Goal: Task Accomplishment & Management: Use online tool/utility

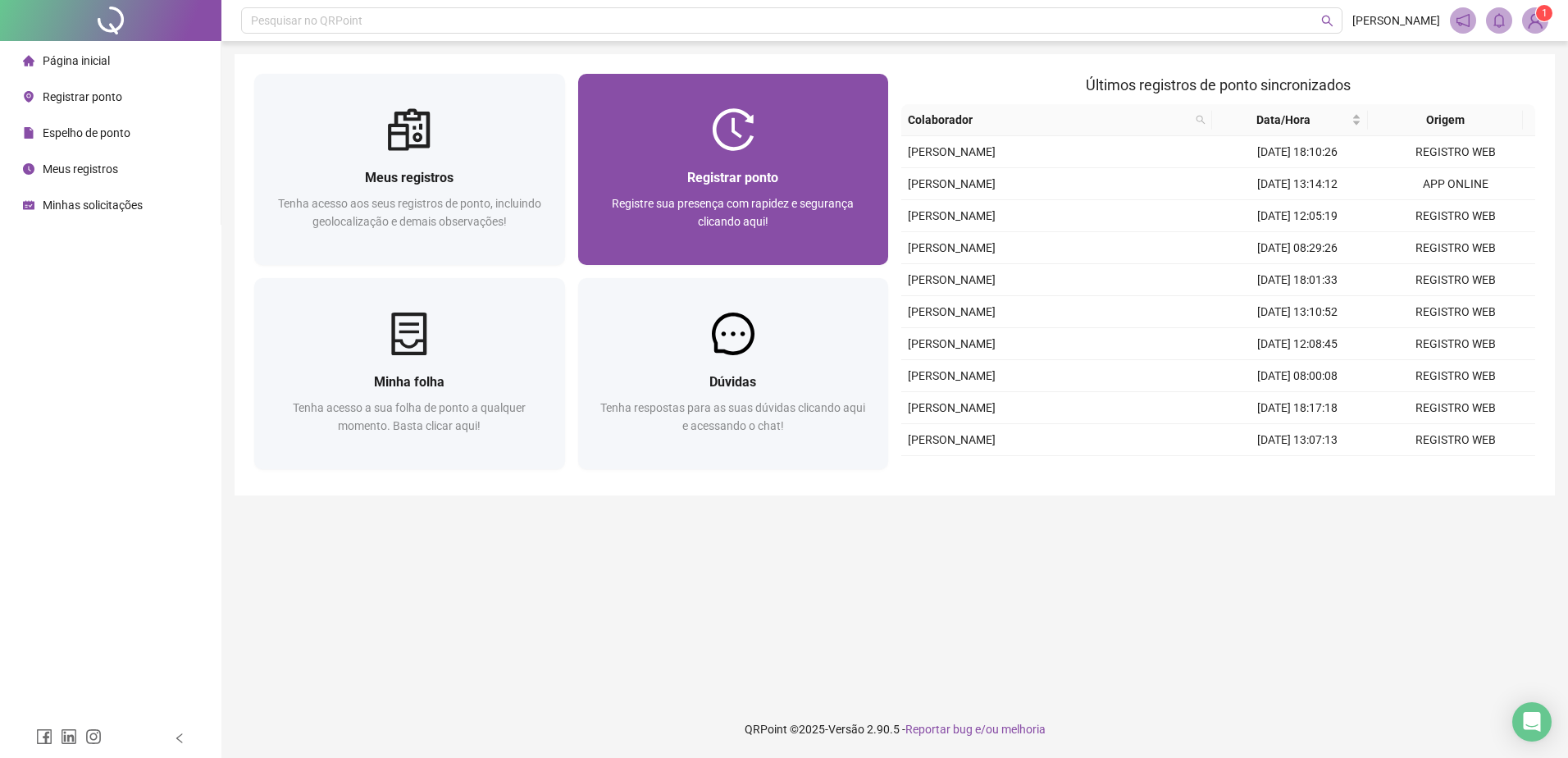
click at [773, 199] on span "Registre sua presença com rapidez e segurança clicando aqui!" at bounding box center [732, 212] width 242 height 31
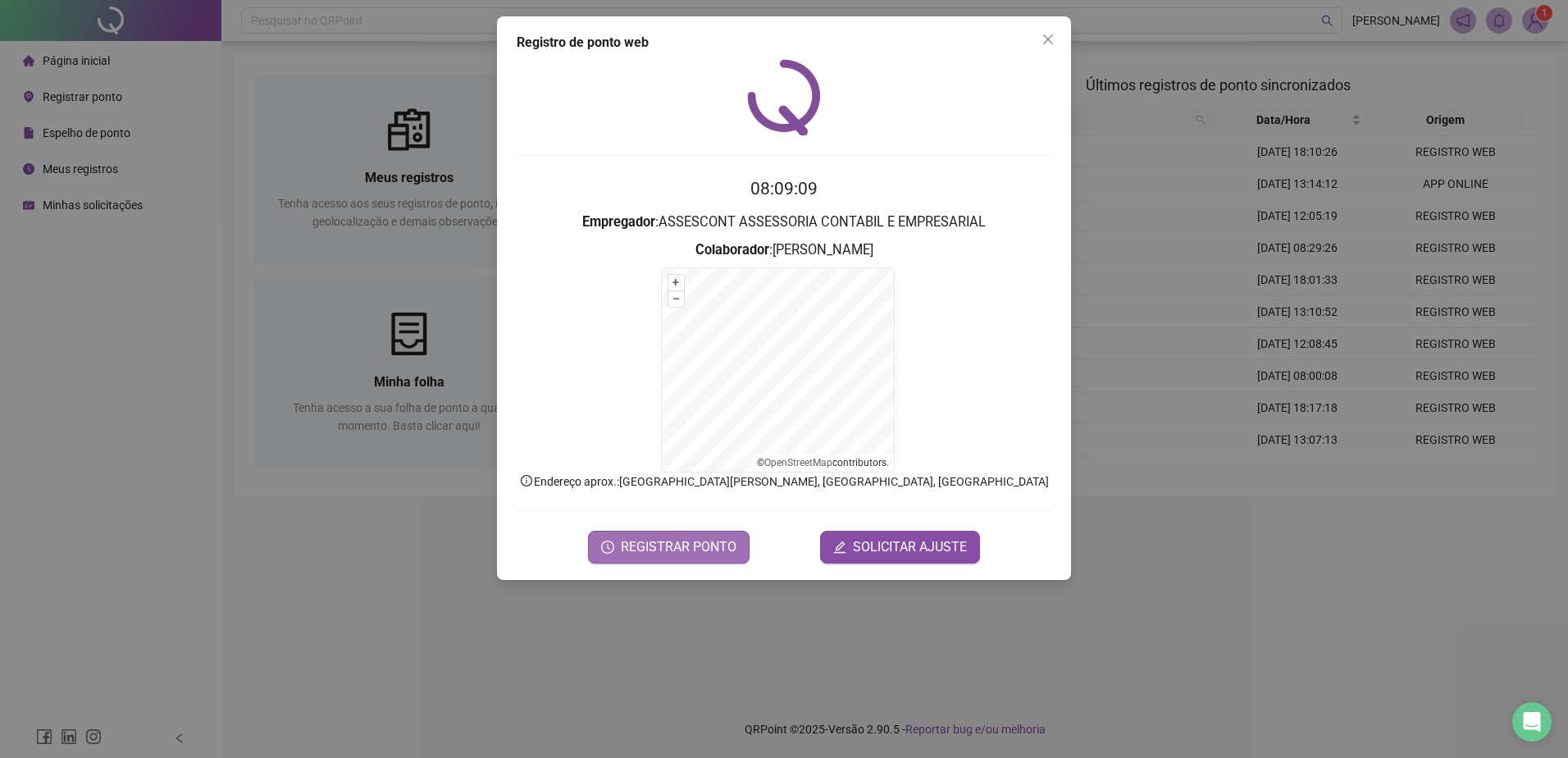
click at [674, 552] on span "REGISTRAR PONTO" at bounding box center [679, 546] width 116 height 19
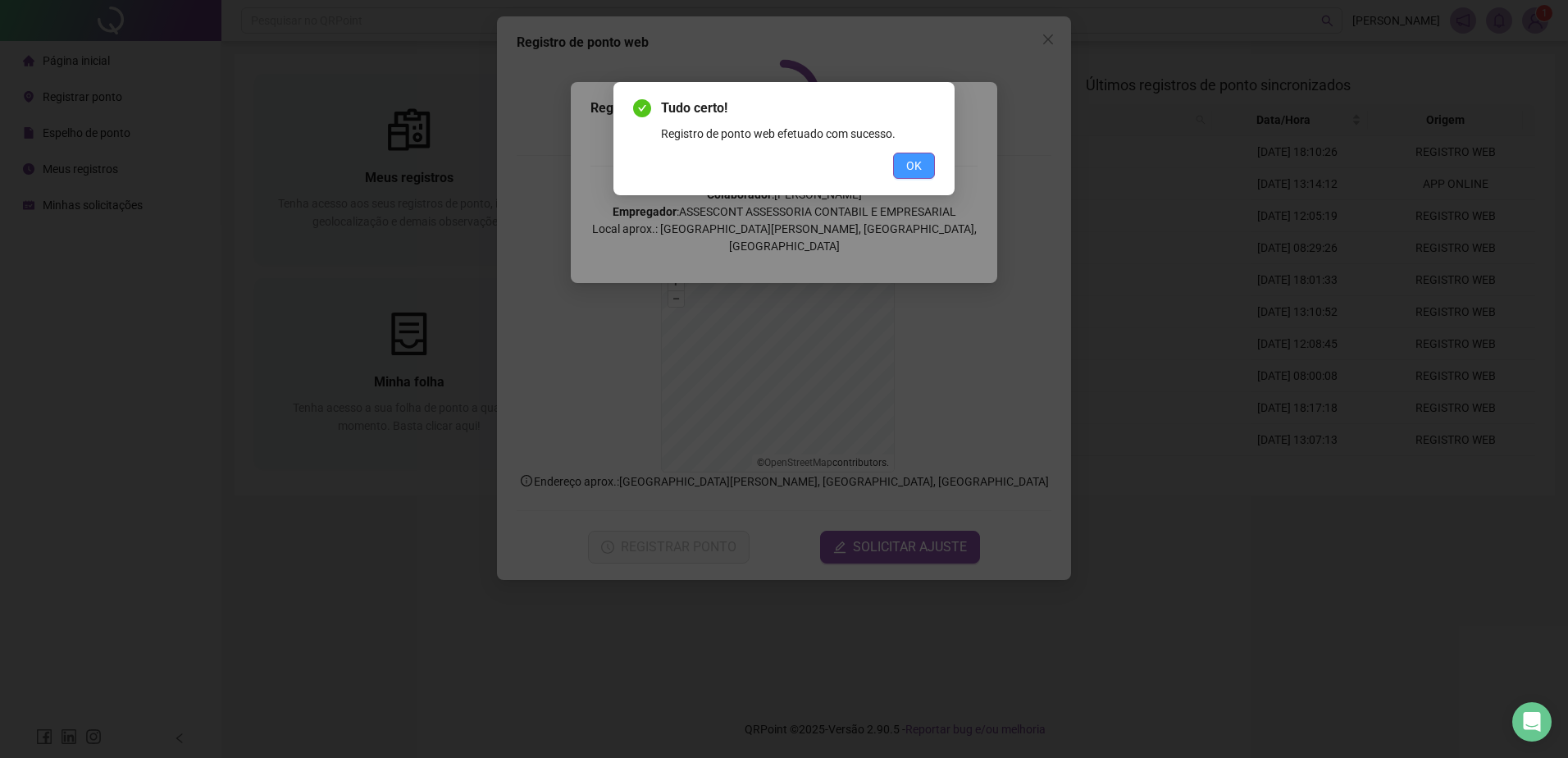
click at [921, 159] on span "OK" at bounding box center [914, 166] width 16 height 18
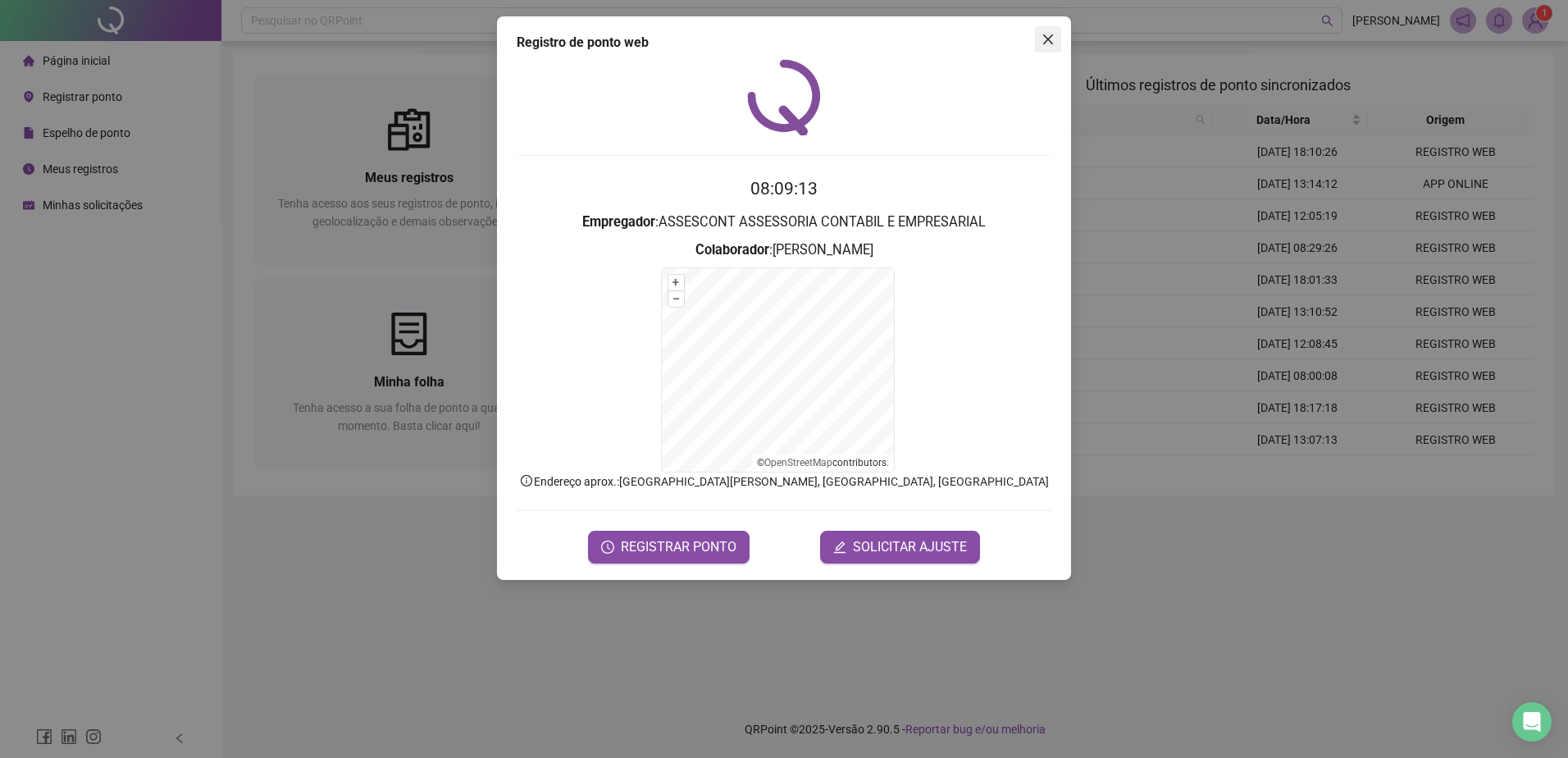
click at [1055, 33] on span "Close" at bounding box center [1048, 39] width 26 height 13
